Goal: Task Accomplishment & Management: Use online tool/utility

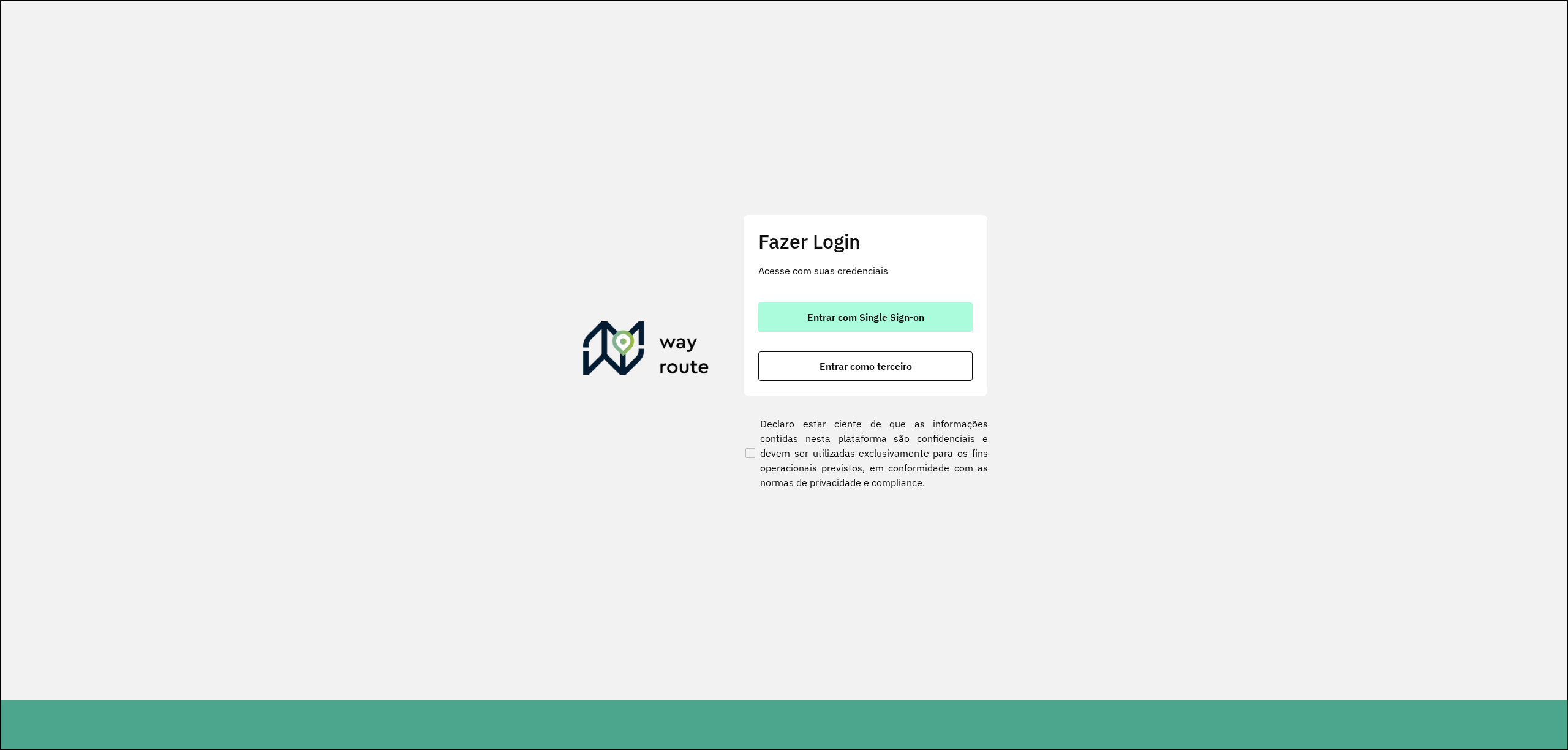
click at [905, 309] on button "Entrar com Single Sign-on" at bounding box center [865, 317] width 215 height 30
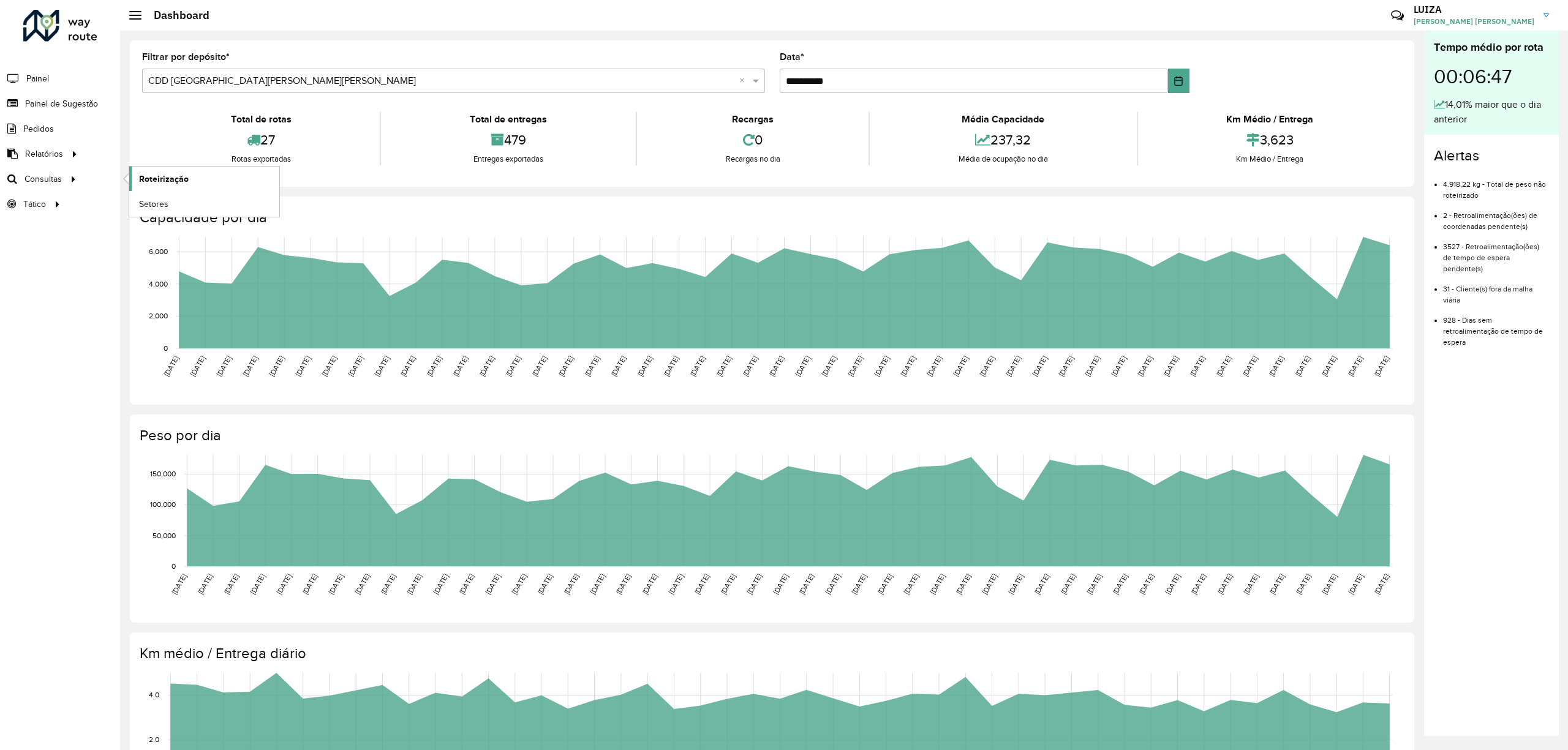
click at [162, 179] on span "Roteirização" at bounding box center [164, 179] width 49 height 13
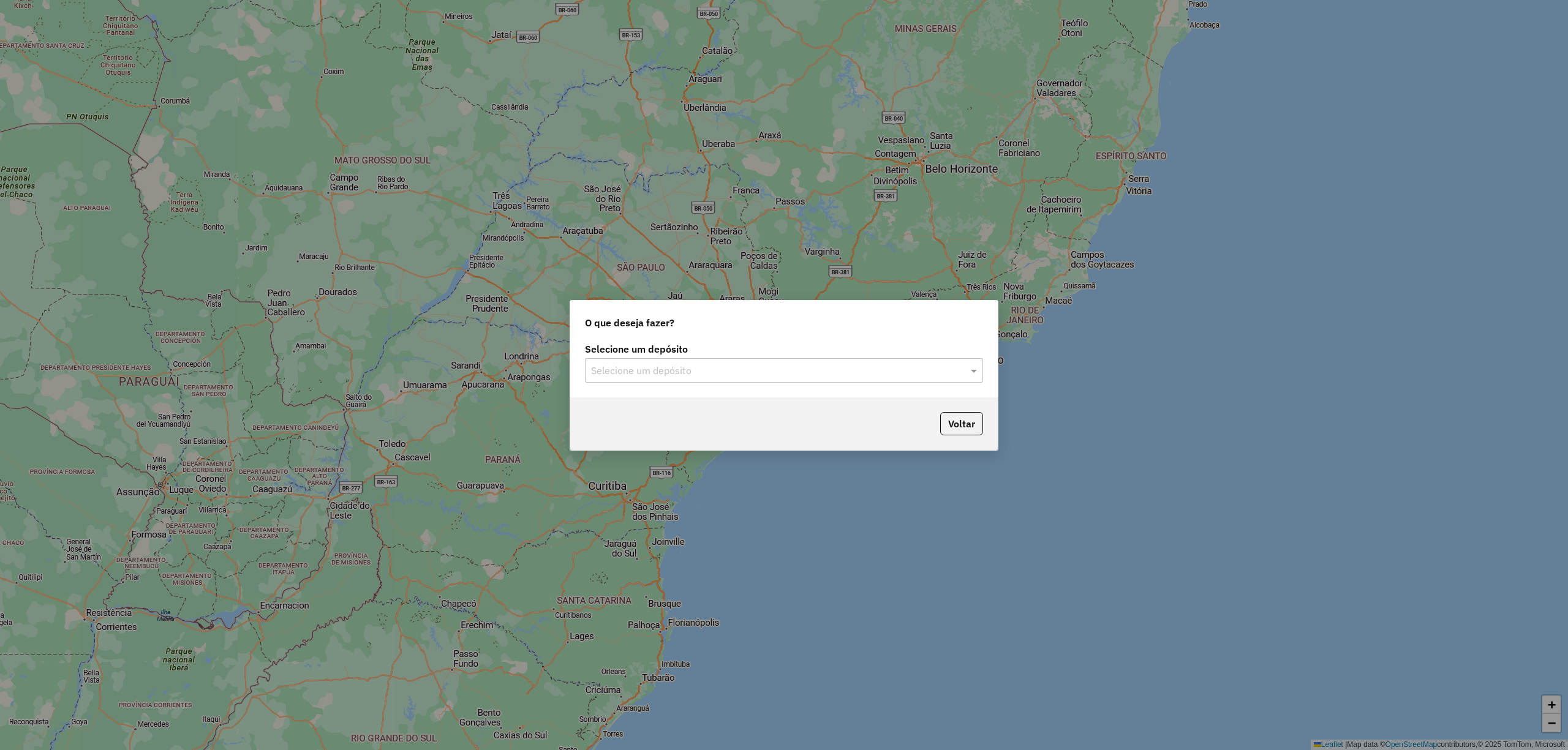
click at [647, 378] on input "text" at bounding box center [772, 371] width 361 height 14
click at [629, 426] on span "CDD [GEOGRAPHIC_DATA]" at bounding box center [650, 426] width 120 height 10
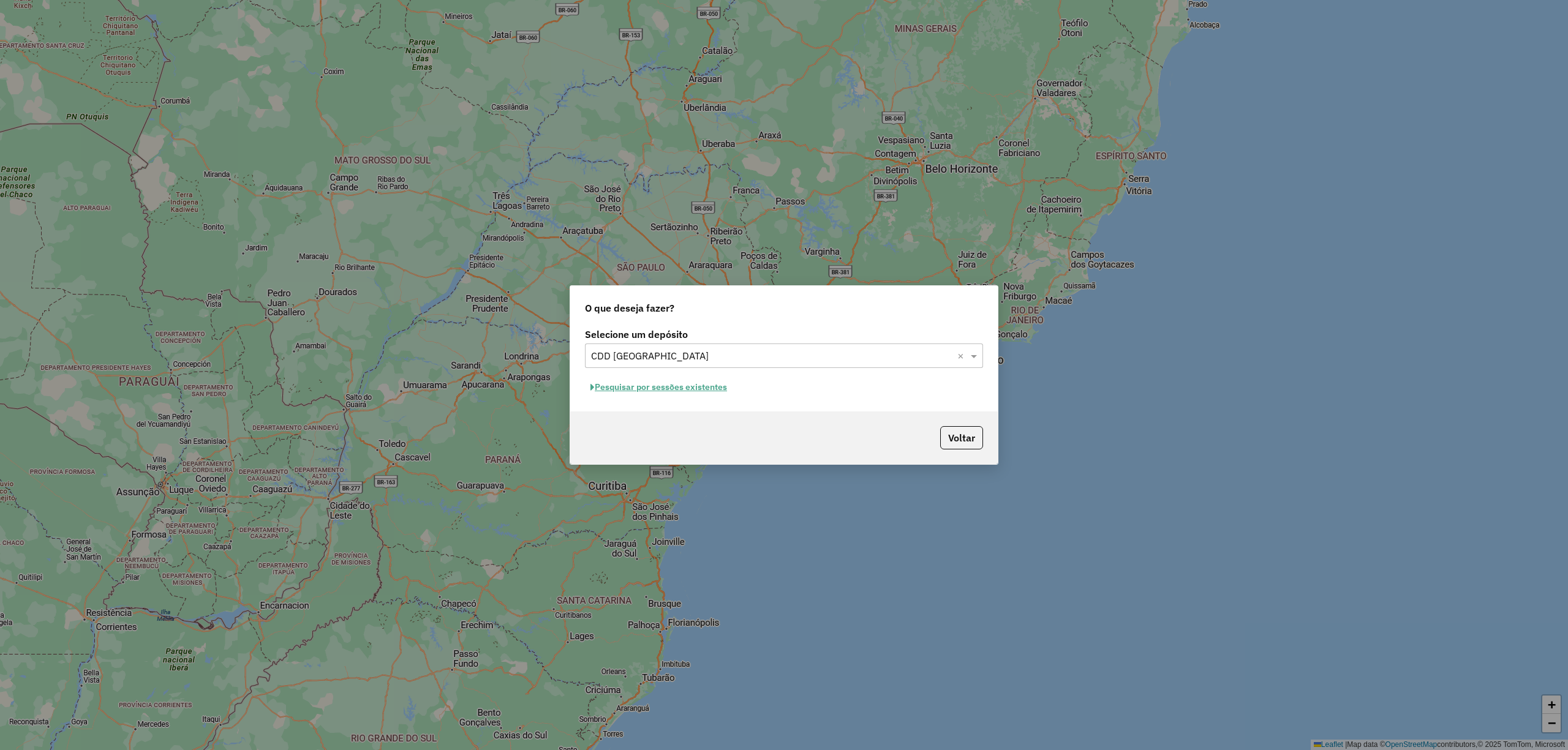
click at [626, 382] on button "Pesquisar por sessões existentes" at bounding box center [658, 387] width 148 height 19
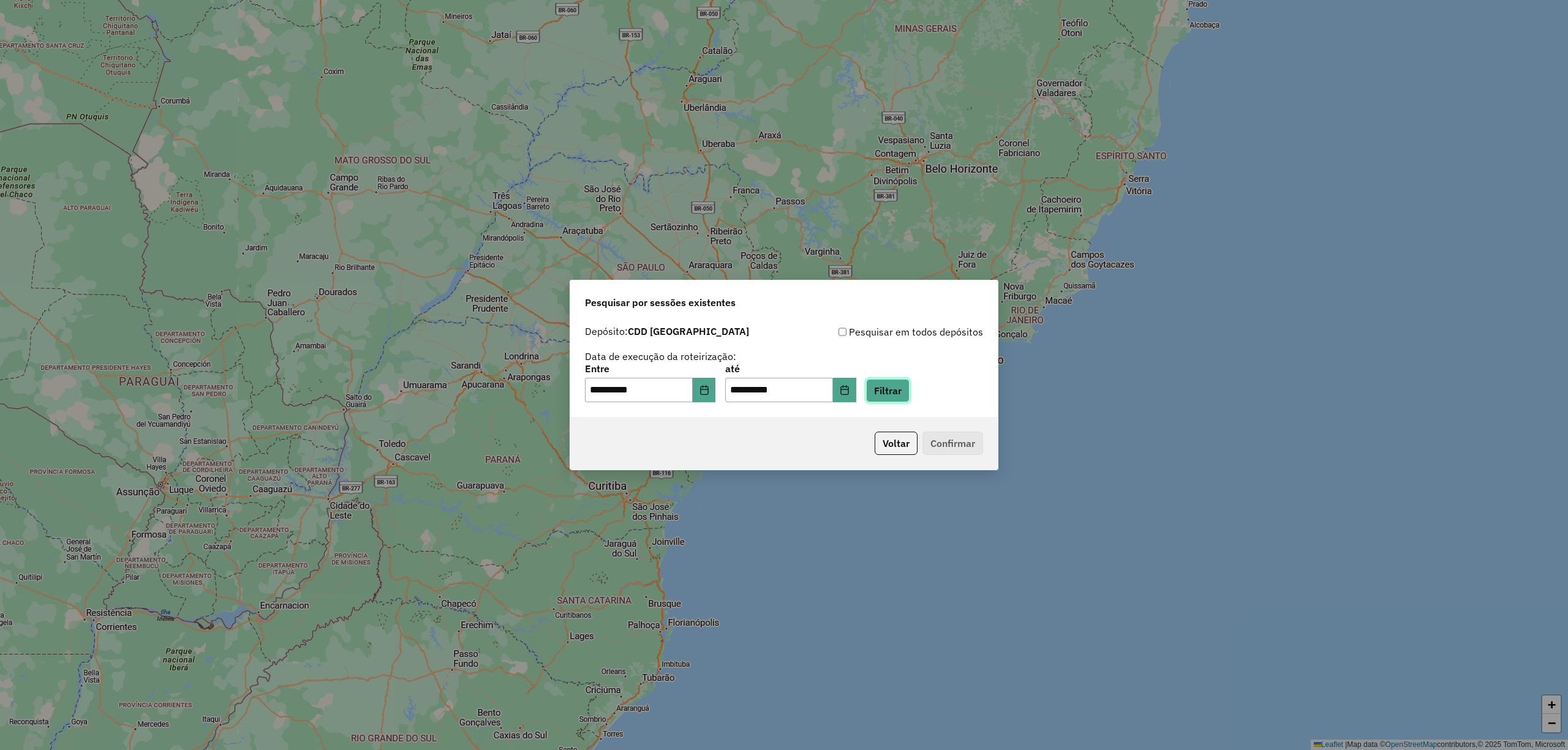
click at [899, 388] on button "Filtrar" at bounding box center [888, 390] width 43 height 23
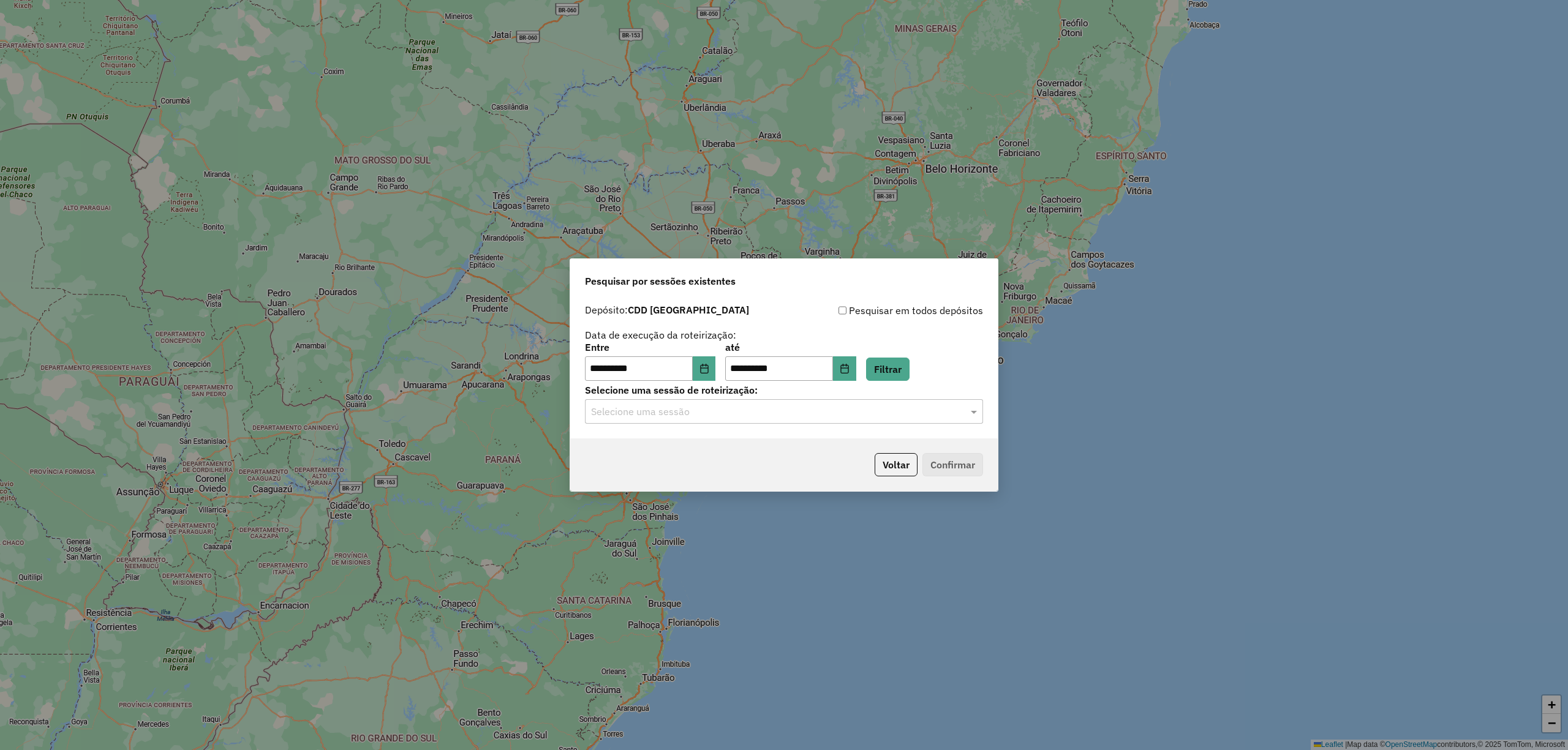
click at [781, 413] on input "text" at bounding box center [772, 411] width 361 height 14
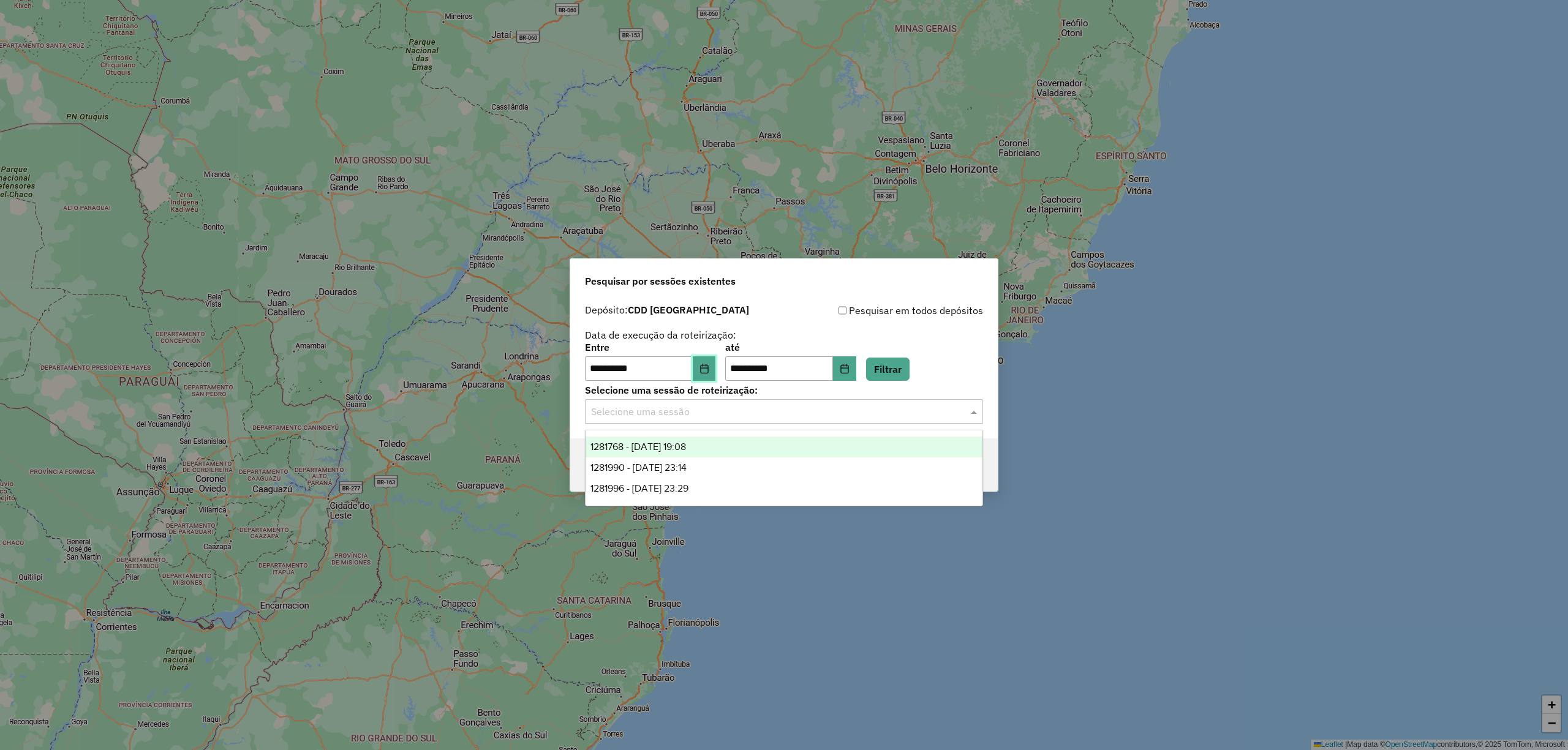
click at [716, 371] on button "Choose Date" at bounding box center [703, 368] width 23 height 25
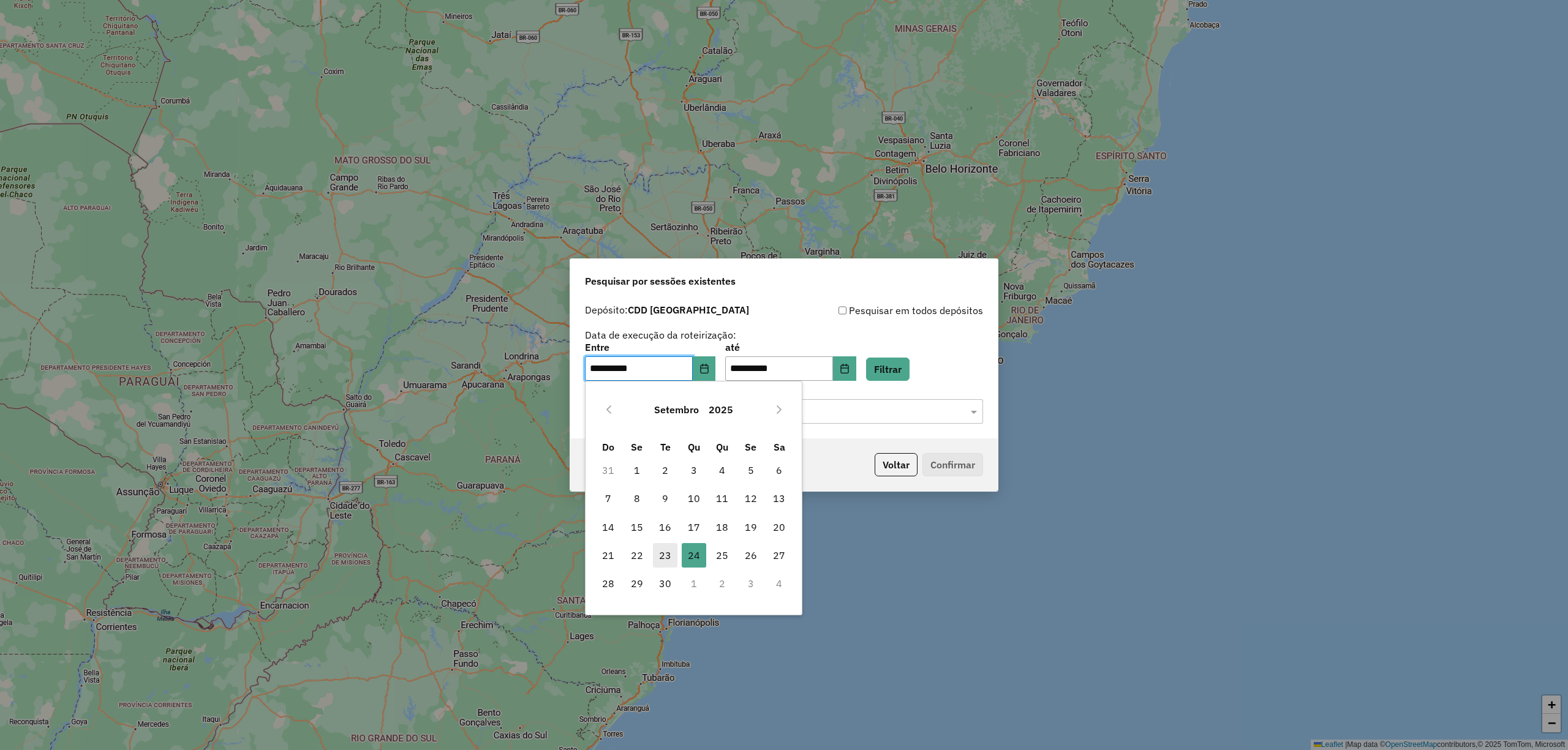
click at [667, 556] on span "23" at bounding box center [664, 555] width 25 height 25
type input "**********"
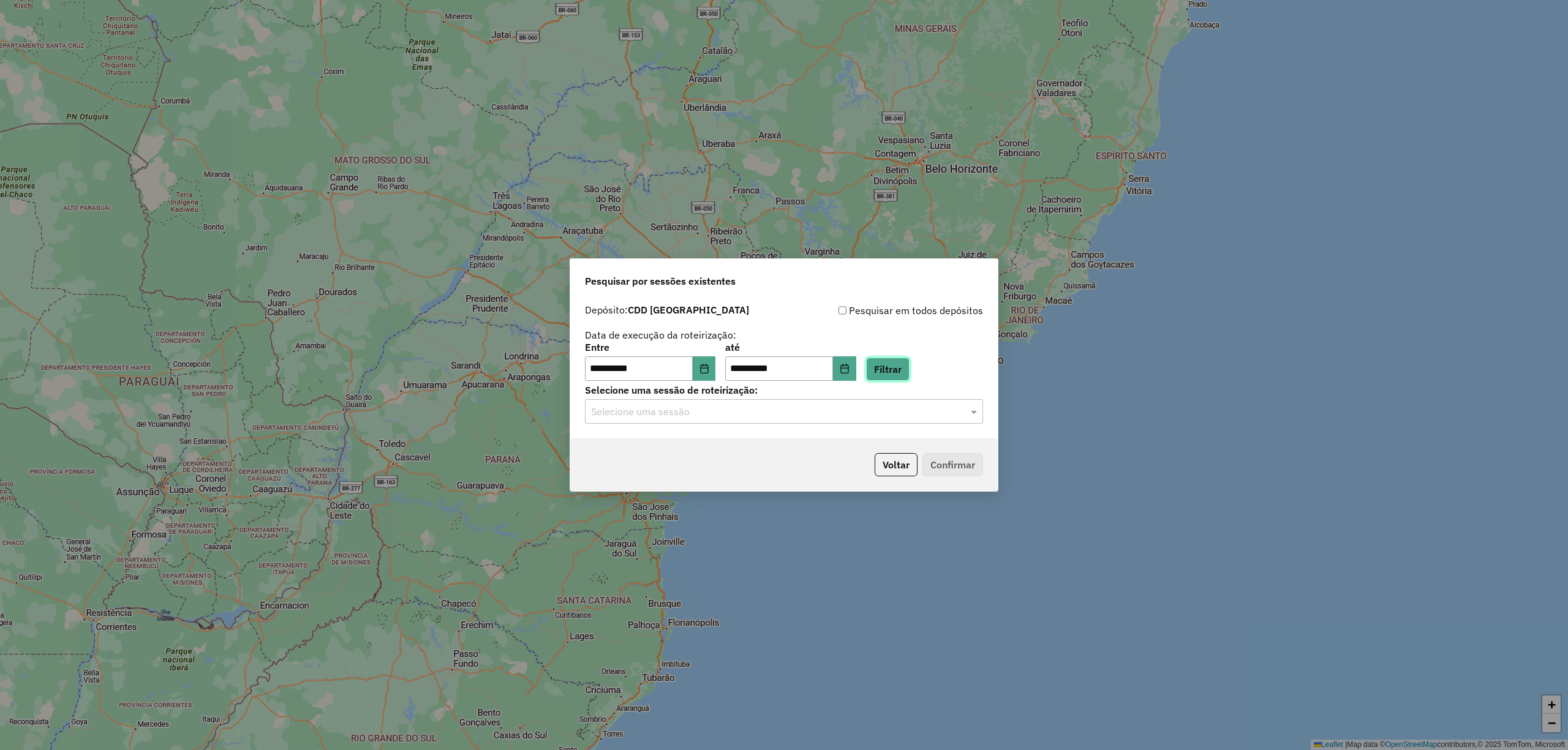
click at [897, 373] on button "Filtrar" at bounding box center [888, 369] width 43 height 23
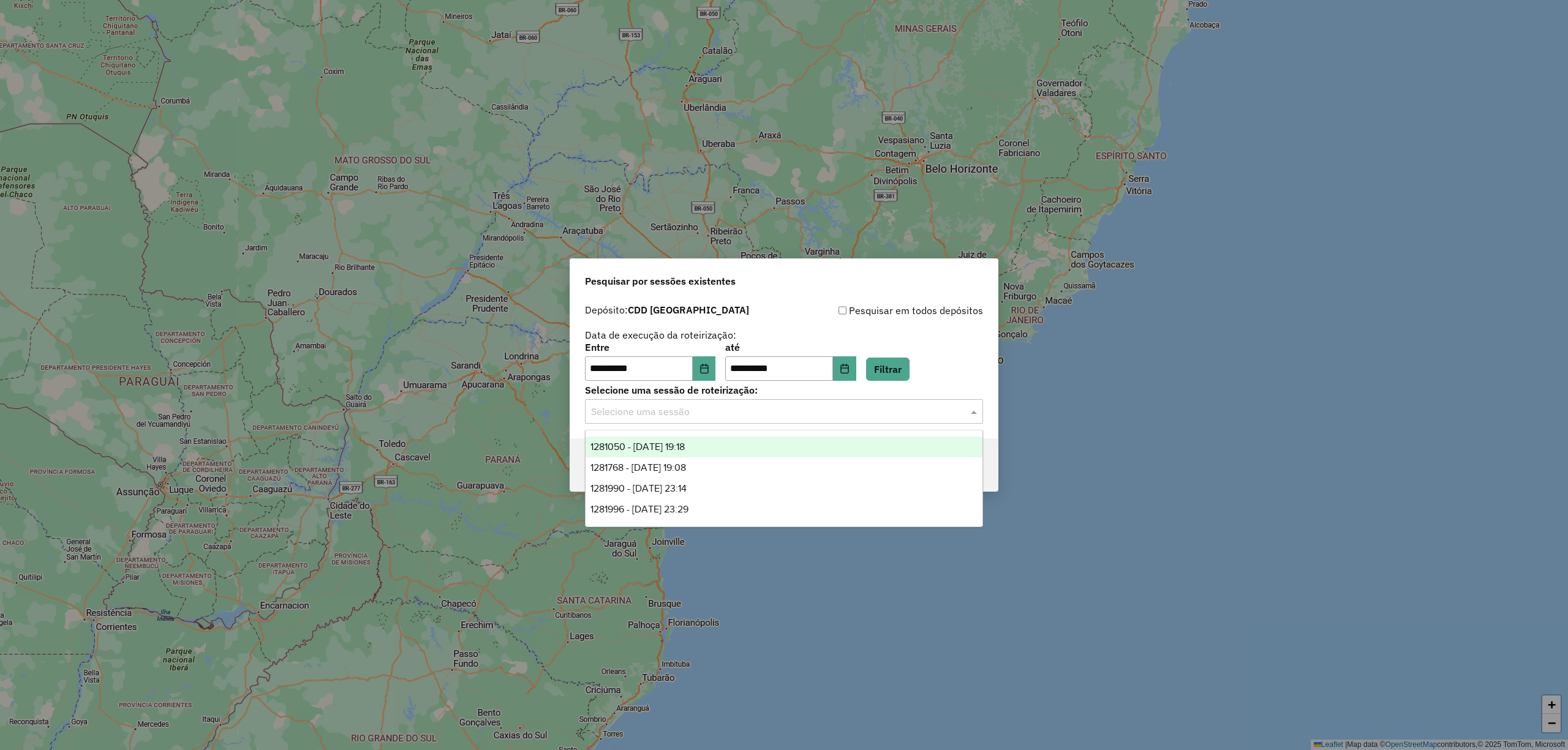
click at [643, 407] on input "text" at bounding box center [772, 411] width 361 height 14
click at [655, 445] on span "1281050 - 23/09/2025 19:18" at bounding box center [637, 446] width 94 height 10
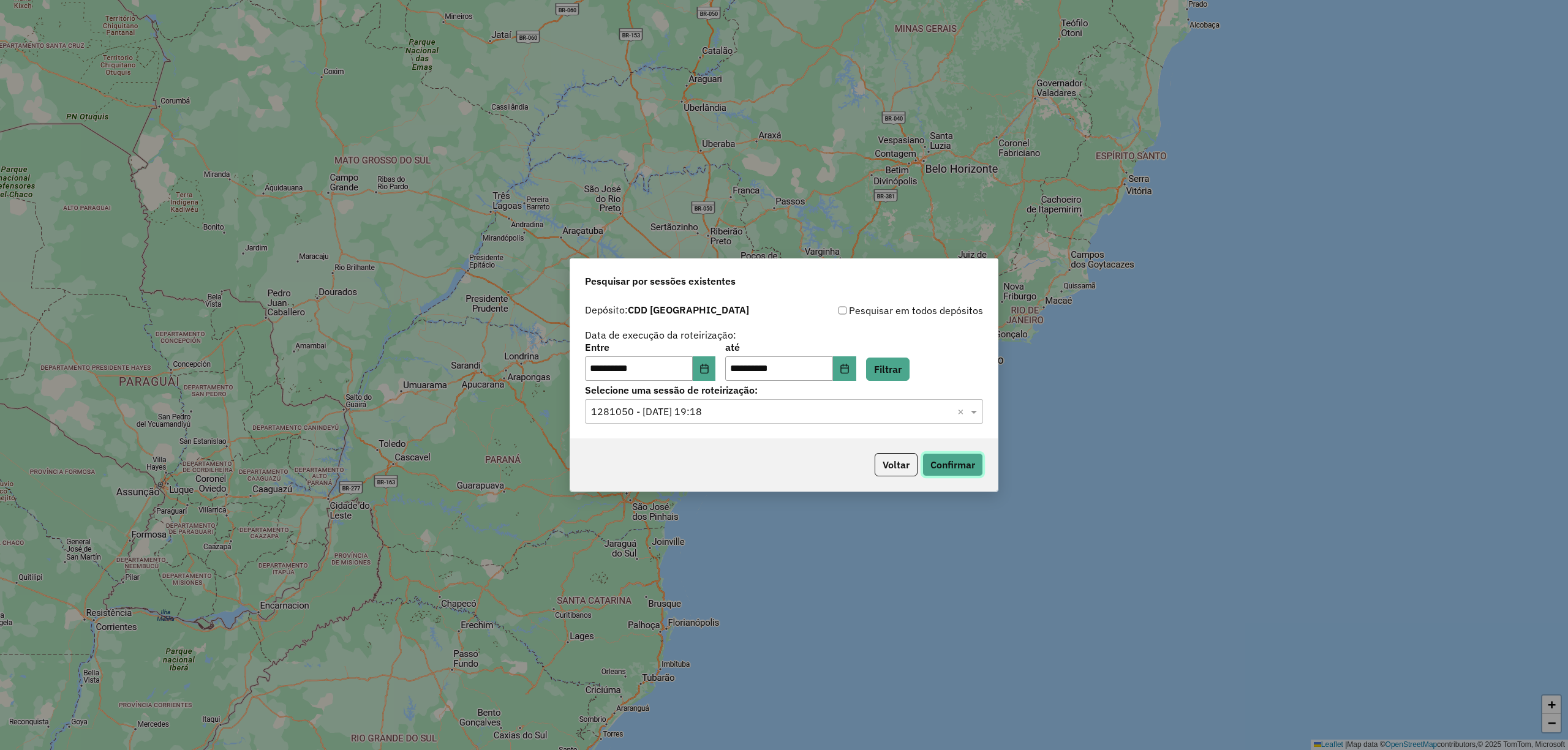
click at [941, 462] on button "Confirmar" at bounding box center [952, 464] width 60 height 23
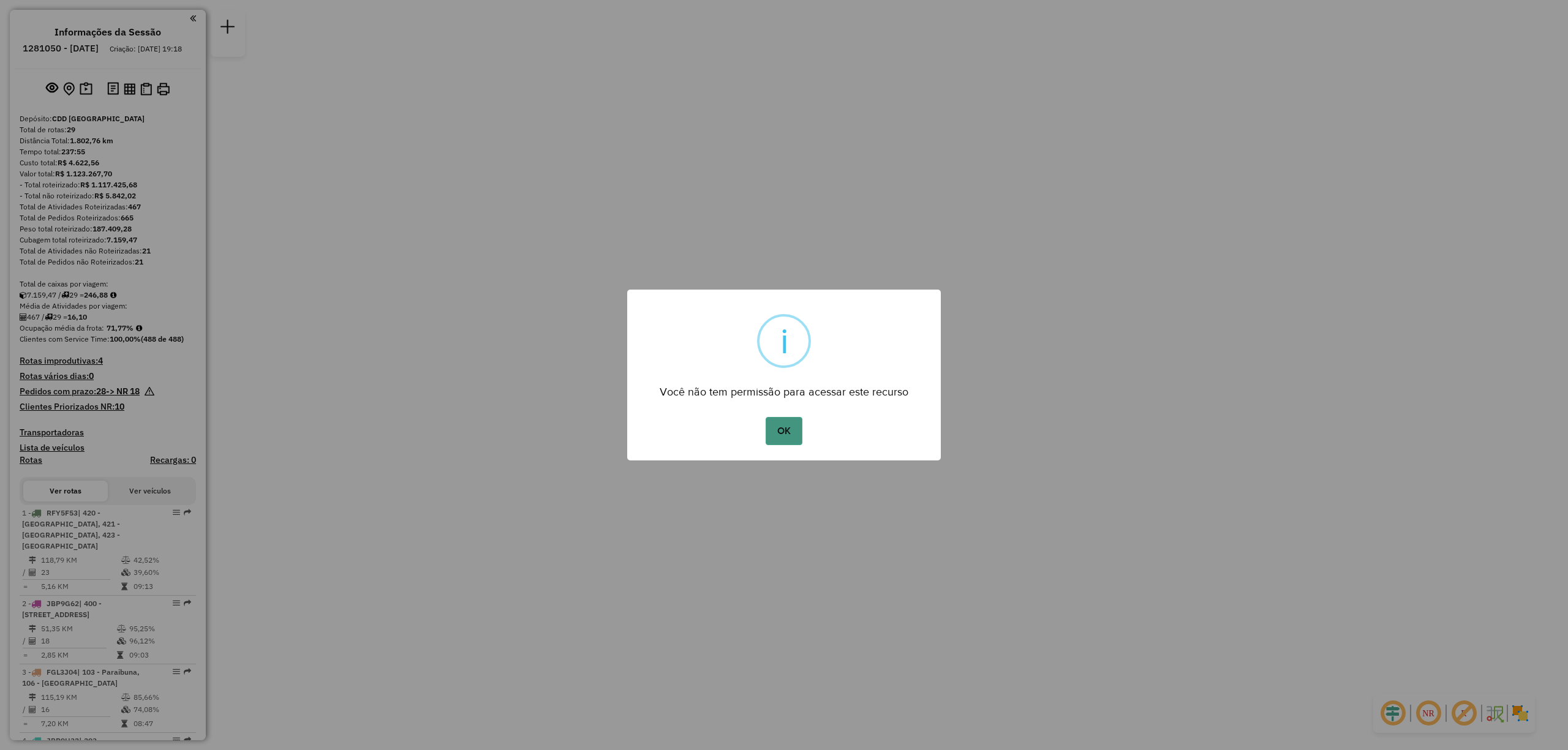
click at [778, 420] on button "OK" at bounding box center [783, 431] width 36 height 28
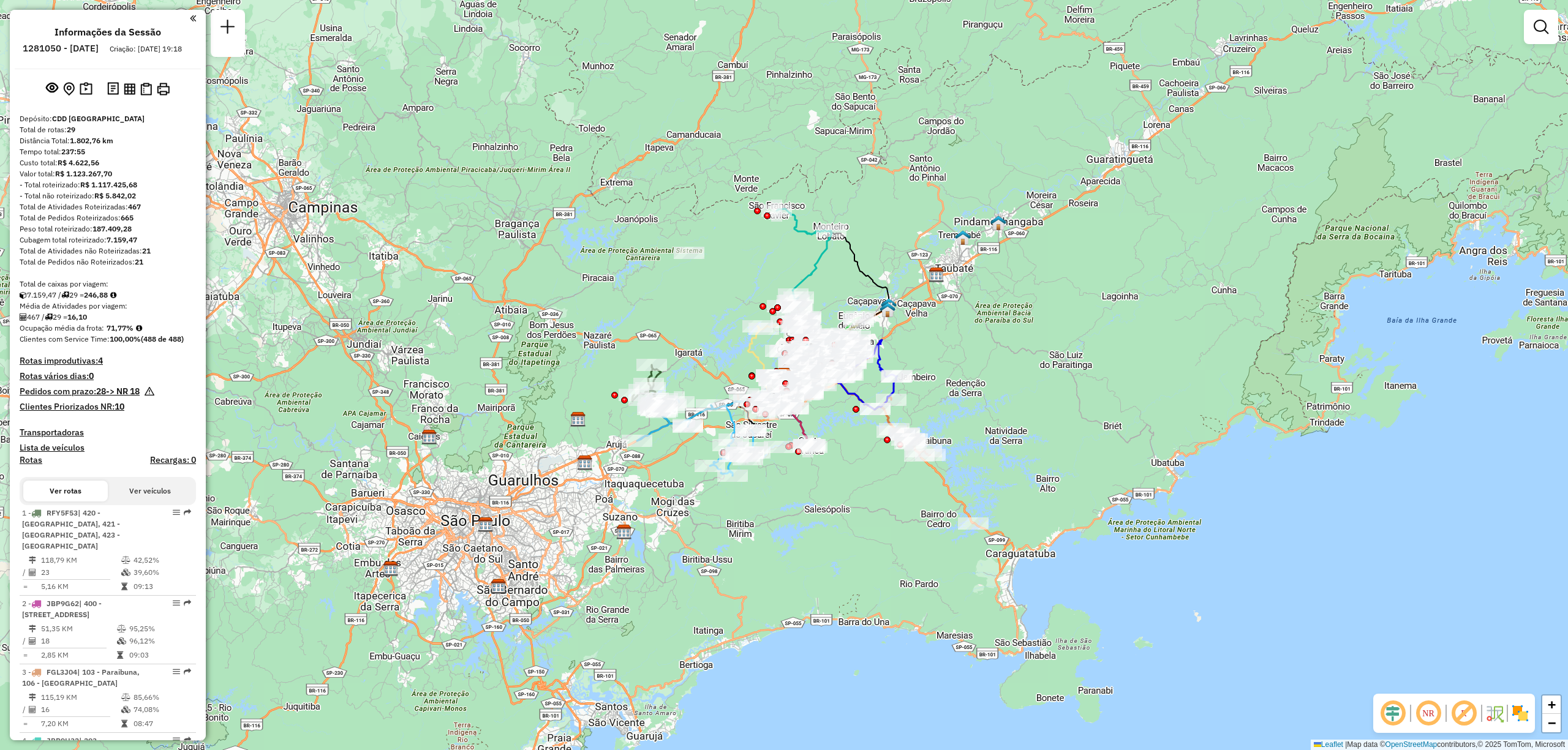
scroll to position [1326, 0]
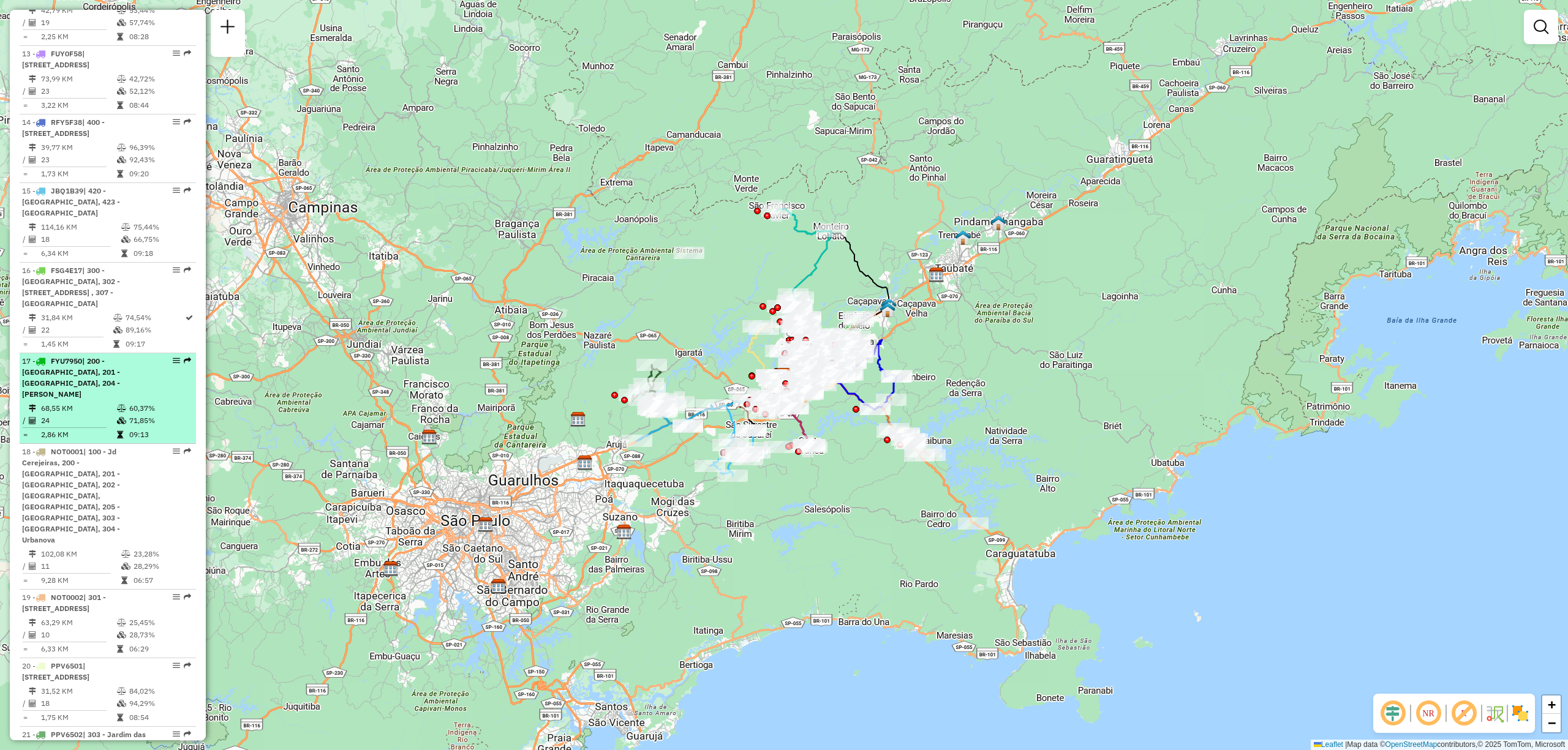
click at [67, 389] on span "| 200 - [GEOGRAPHIC_DATA], 201 - [GEOGRAPHIC_DATA], 204 - [PERSON_NAME]" at bounding box center [70, 378] width 98 height 42
select select "**********"
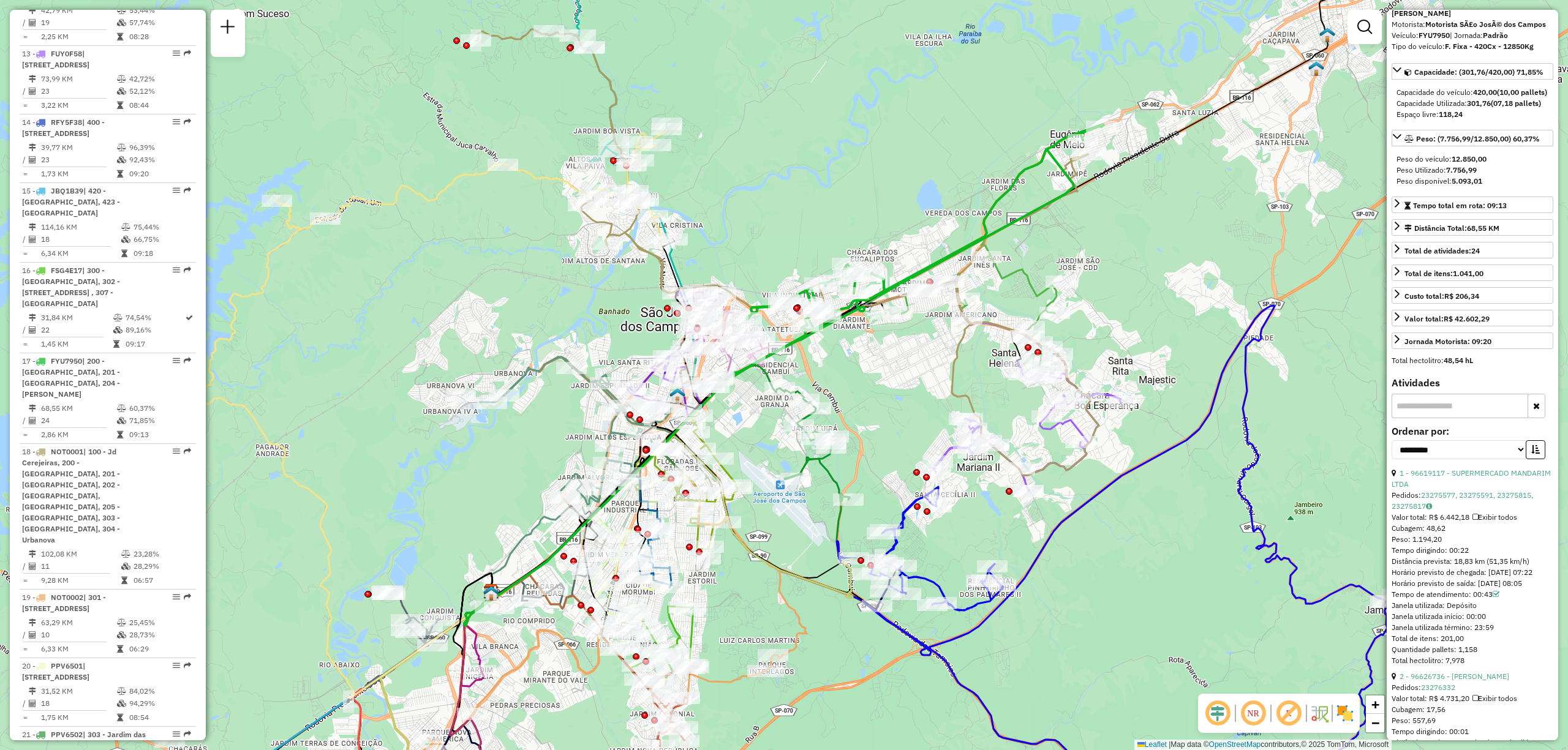
scroll to position [163, 0]
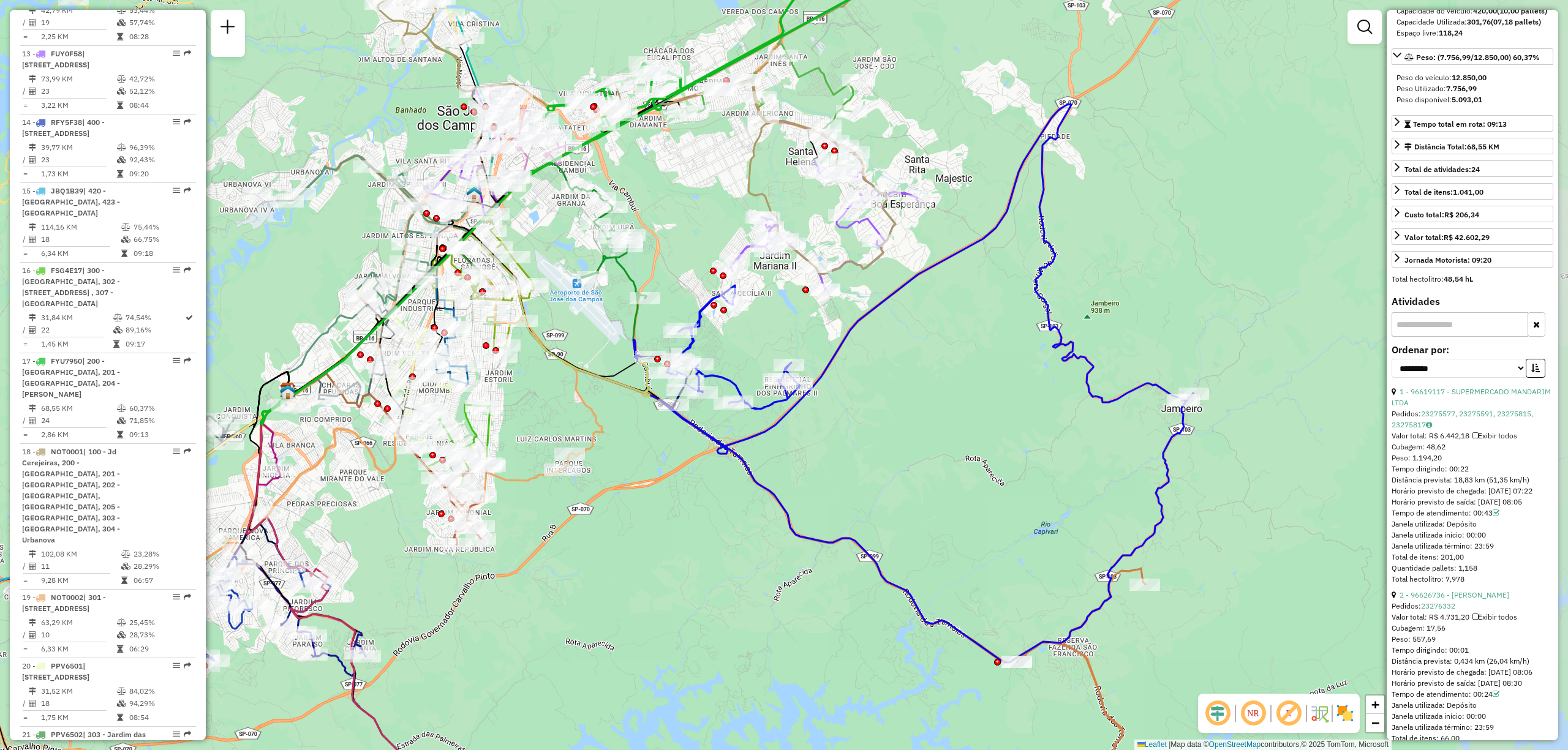
drag, startPoint x: 1159, startPoint y: 524, endPoint x: 991, endPoint y: 489, distance: 171.6
click at [991, 489] on div "Janela de atendimento Grade de atendimento Capacidade Transportadoras Veículos …" at bounding box center [784, 375] width 1568 height 750
drag, startPoint x: 1465, startPoint y: 543, endPoint x: 1478, endPoint y: 541, distance: 13.2
click at [1478, 541] on div "1 - 96619117 - SUPERMERCADO MANDARIM LTDA Pedidos: 23275577, 23275591, 23275815…" at bounding box center [1472, 485] width 162 height 199
